Goal: Information Seeking & Learning: Find contact information

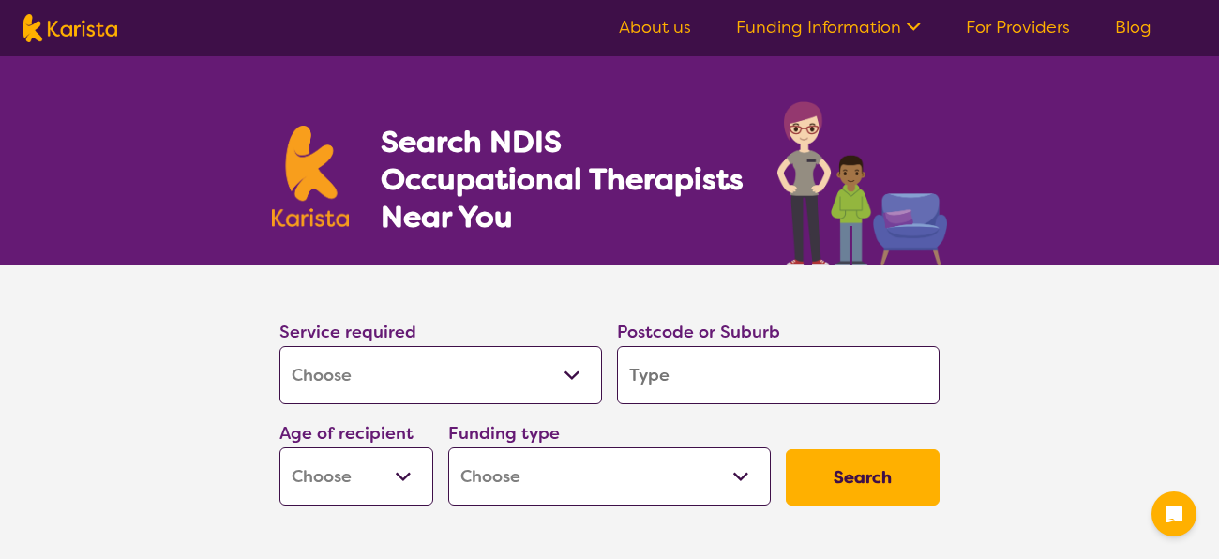
select select "[MEDICAL_DATA]"
click at [775, 390] on input "search" at bounding box center [778, 375] width 322 height 58
type input "a"
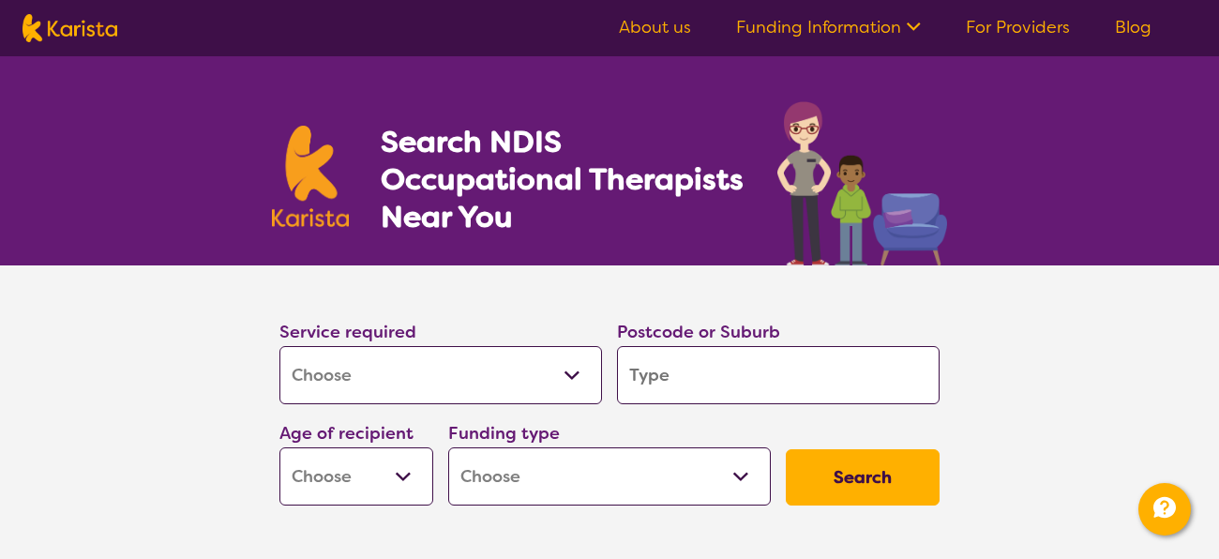
type input "a"
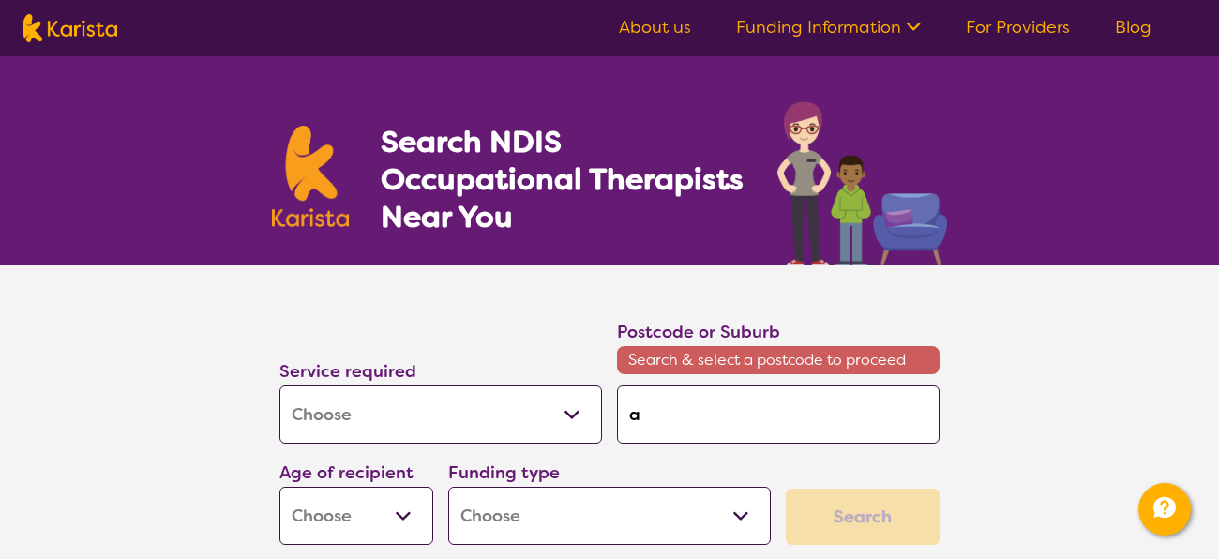
type input "av"
type input "avo"
type input "avoc"
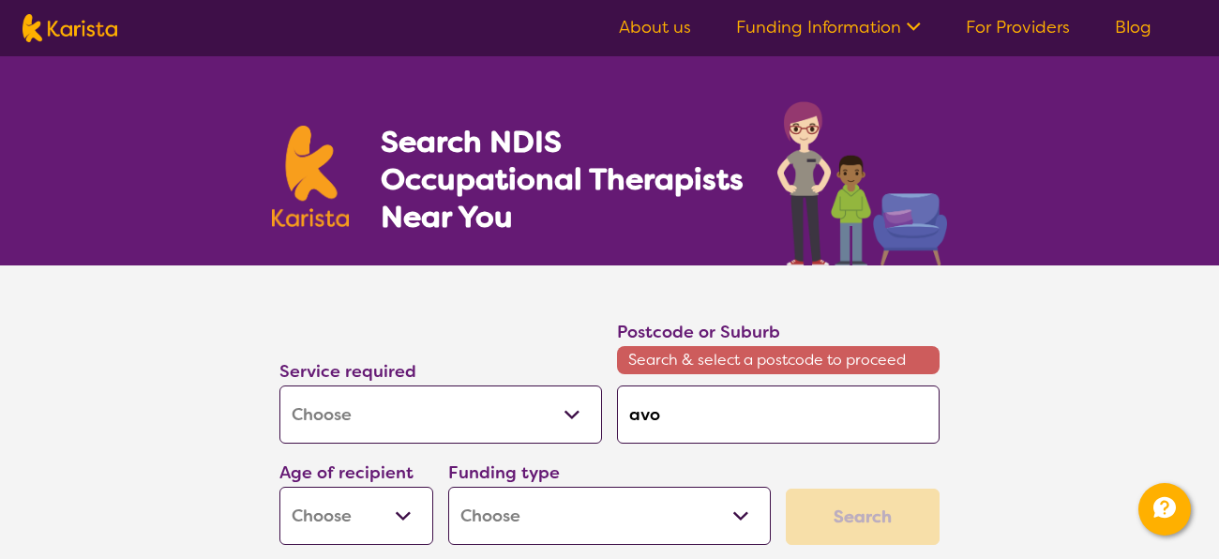
type input "avoc"
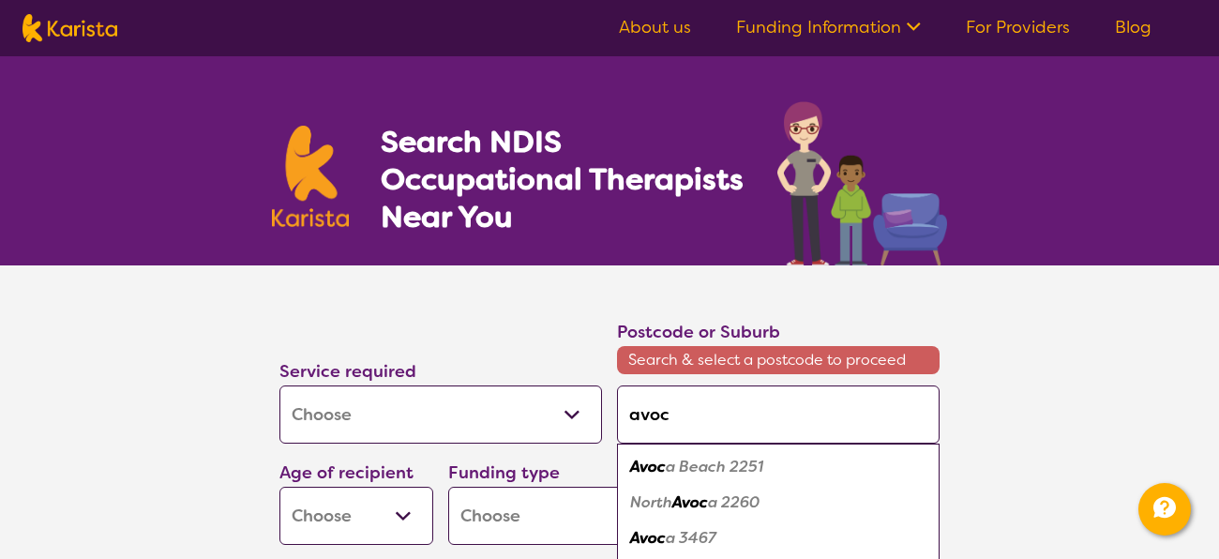
click at [718, 463] on em "a Beach 2251" at bounding box center [714, 467] width 97 height 20
type input "2251"
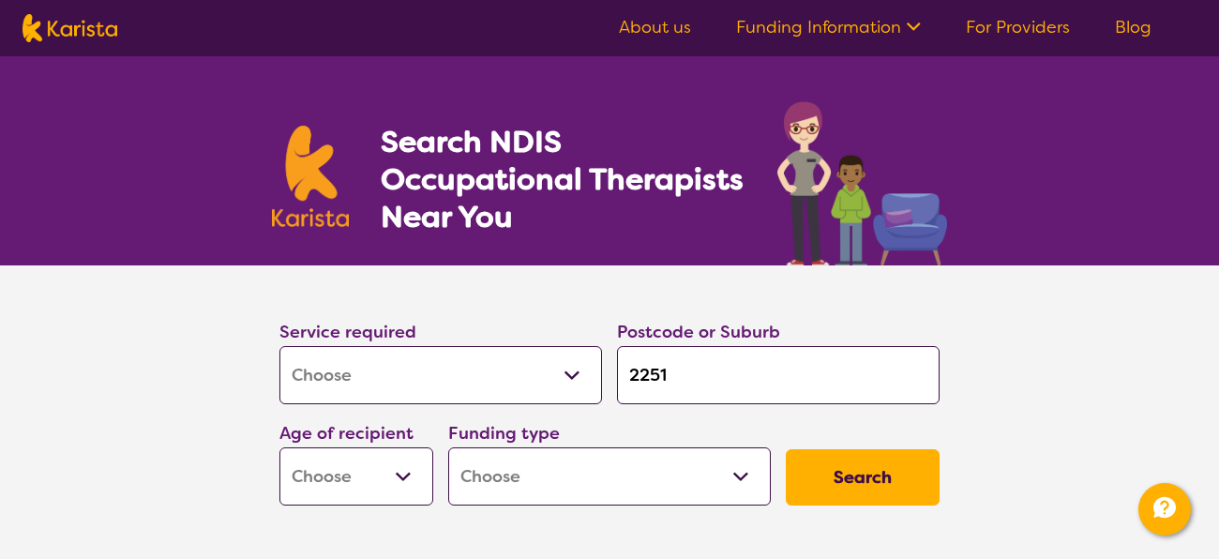
click at [400, 472] on select "Early Childhood - 0 to 9 Child - 10 to 11 Adolescent - 12 to 17 Adult - 18 to 6…" at bounding box center [356, 476] width 154 height 58
select select "AD"
click at [279, 447] on select "Early Childhood - 0 to 9 Child - 10 to 11 Adolescent - 12 to 17 Adult - 18 to 6…" at bounding box center [356, 476] width 154 height 58
select select "AD"
click at [742, 475] on select "Home Care Package (HCP) National Disability Insurance Scheme (NDIS) I don't know" at bounding box center [609, 476] width 322 height 58
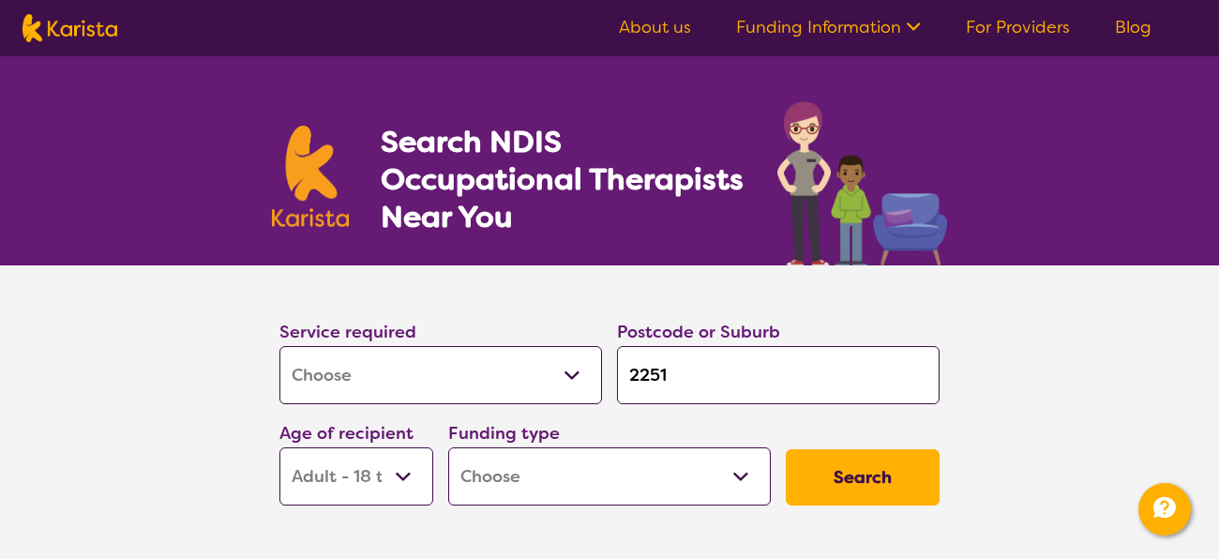
select select "NDIS"
click at [448, 447] on select "Home Care Package (HCP) National Disability Insurance Scheme (NDIS) I don't know" at bounding box center [609, 476] width 322 height 58
select select "NDIS"
click at [839, 470] on button "Search" at bounding box center [863, 477] width 154 height 56
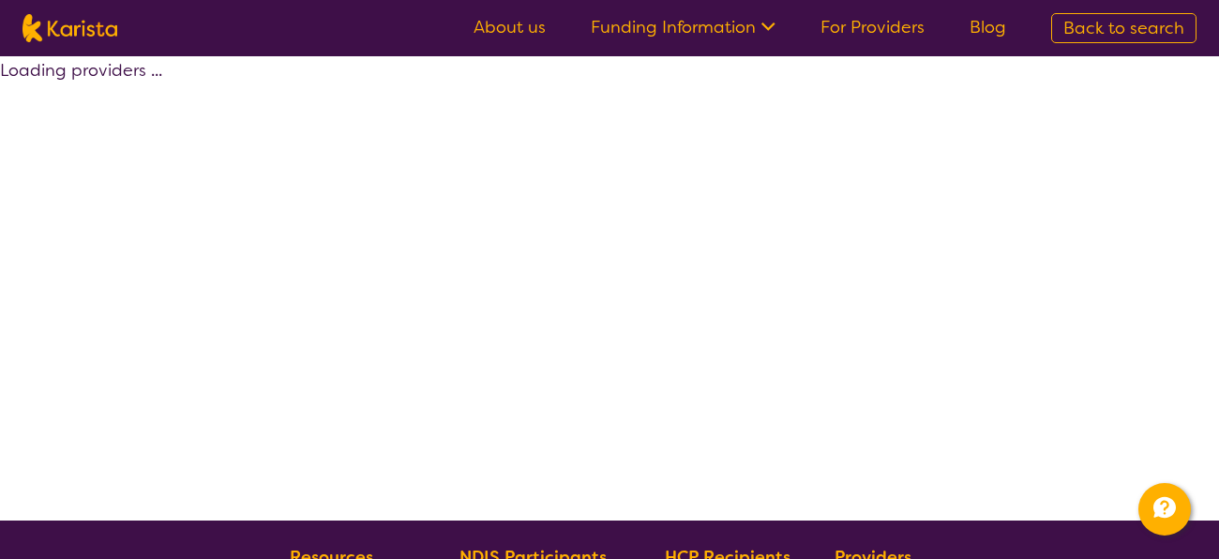
select select "by_score"
